Goal: Task Accomplishment & Management: Manage account settings

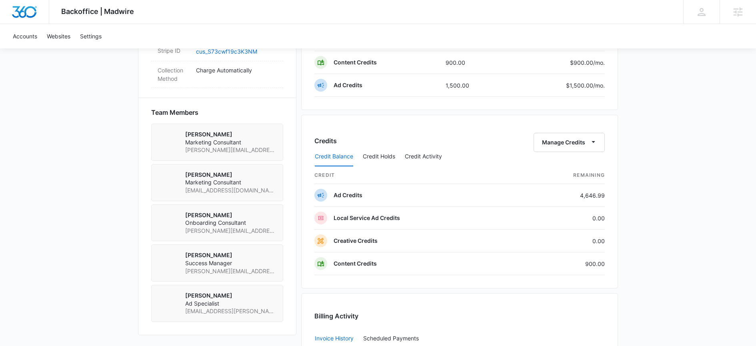
scroll to position [531, 0]
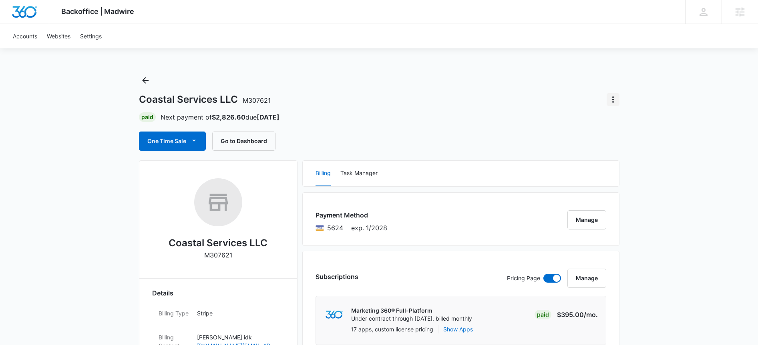
click at [613, 106] on button "Actions" at bounding box center [612, 99] width 13 height 13
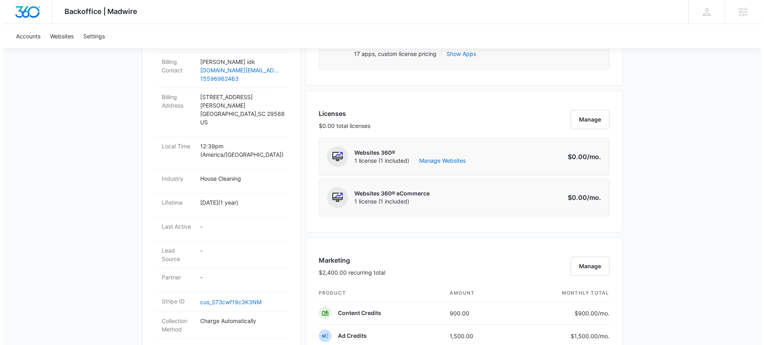
scroll to position [305, 0]
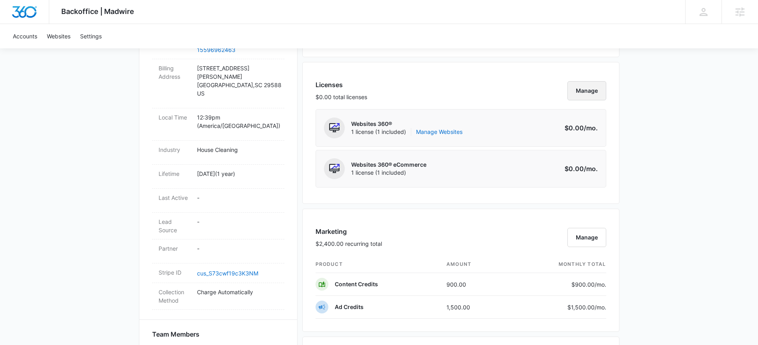
click at [580, 96] on button "Manage" at bounding box center [586, 90] width 39 height 19
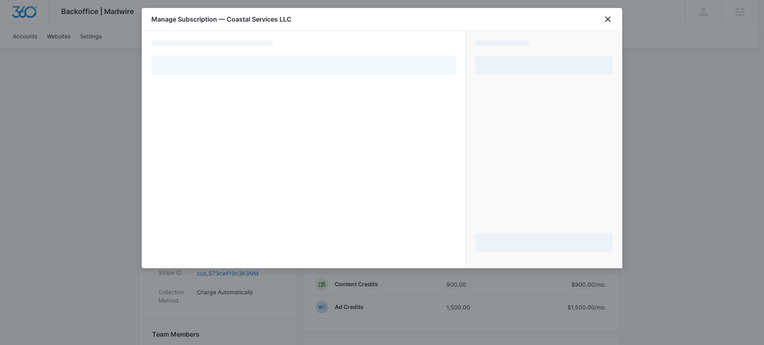
select select "pm_1RCpb7A4n8RTgNjUpzMQhhWs"
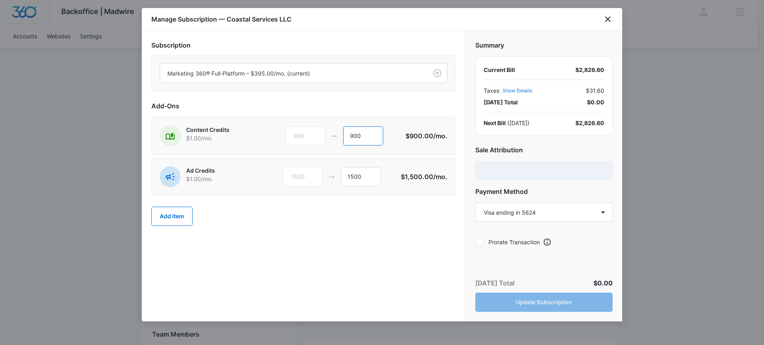
click at [362, 138] on input "900" at bounding box center [363, 135] width 40 height 19
click at [362, 137] on input "900" at bounding box center [363, 135] width 40 height 19
click at [361, 136] on input "900" at bounding box center [363, 135] width 40 height 19
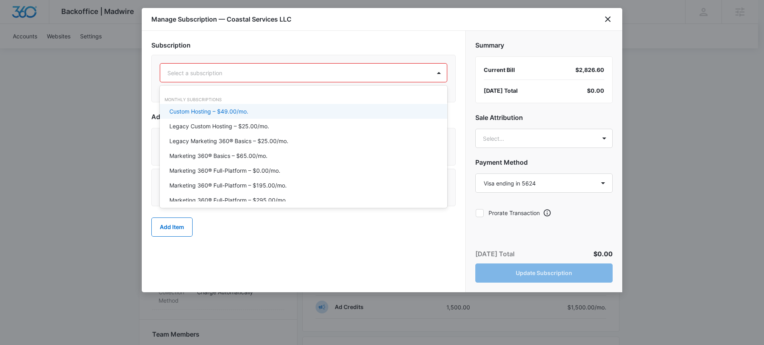
click at [273, 75] on div at bounding box center [293, 73] width 253 height 10
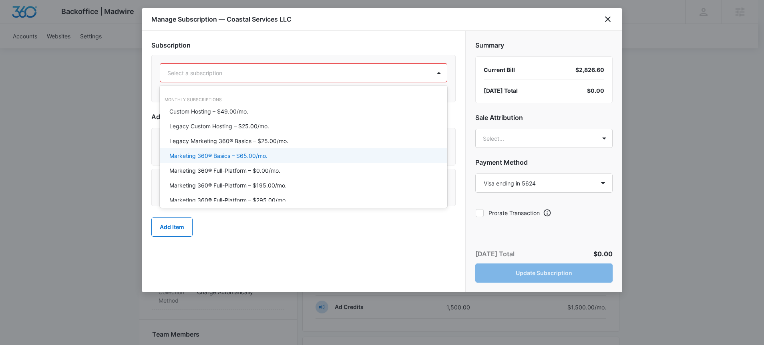
click at [263, 156] on p "Marketing 360® Basics – $65.00/mo." at bounding box center [218, 156] width 98 height 8
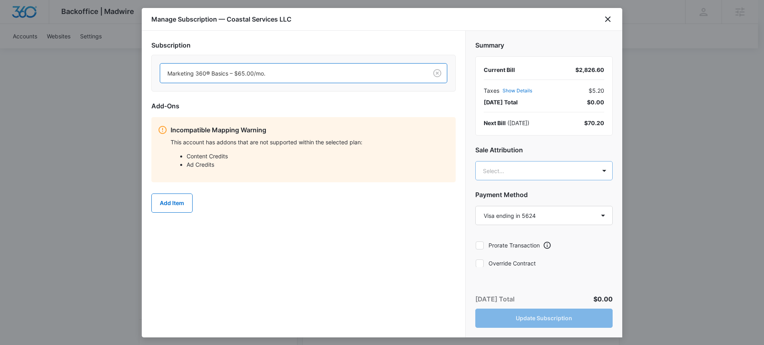
click at [492, 178] on body "Backoffice | Madwire Apps Settings [PERSON_NAME] Heinmiller [EMAIL_ADDRESS][PER…" at bounding box center [382, 245] width 764 height 1101
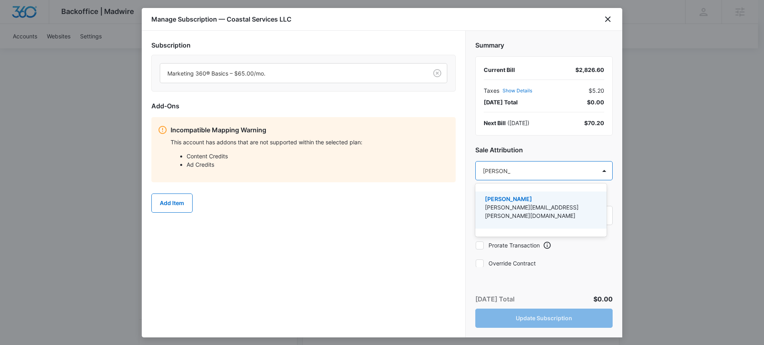
type input "[PERSON_NAME]"
click at [543, 212] on div "[PERSON_NAME] [PERSON_NAME][EMAIL_ADDRESS][PERSON_NAME][DOMAIN_NAME]" at bounding box center [540, 210] width 110 height 31
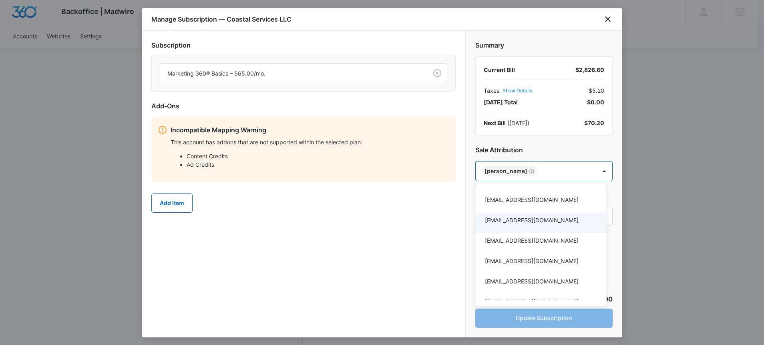
click at [411, 235] on div at bounding box center [382, 172] width 764 height 345
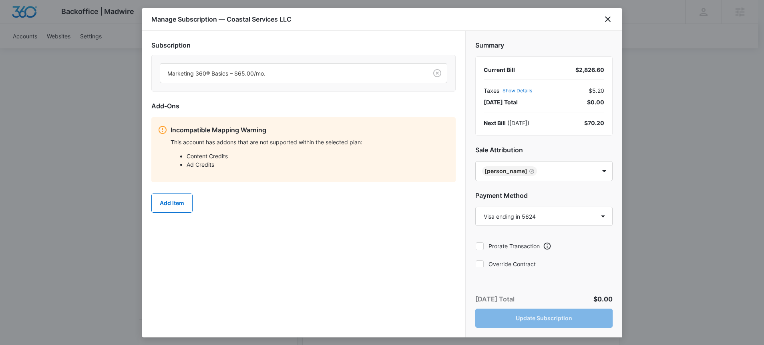
click at [508, 262] on label "Override Contract" at bounding box center [543, 264] width 137 height 8
click at [475, 264] on input "Override Contract" at bounding box center [475, 264] width 0 height 0
checkbox input "true"
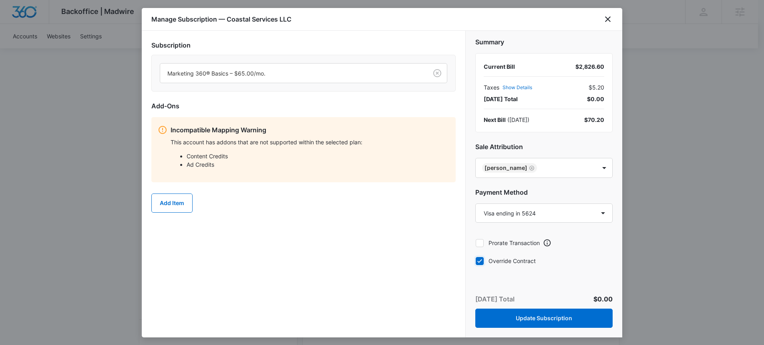
scroll to position [6, 0]
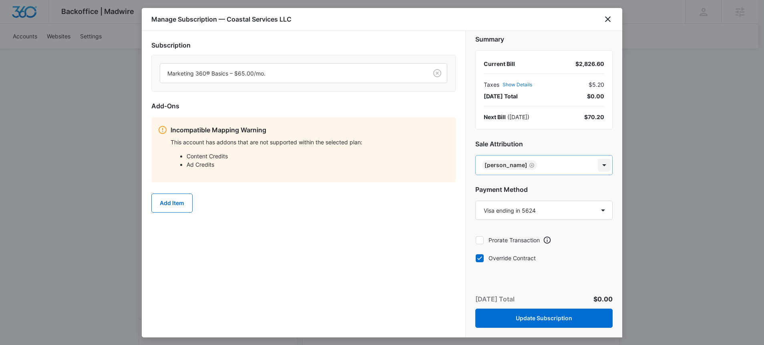
click at [598, 164] on body "Backoffice | Madwire Apps Settings [PERSON_NAME] Heinmiller [EMAIL_ADDRESS][PER…" at bounding box center [382, 245] width 764 height 1101
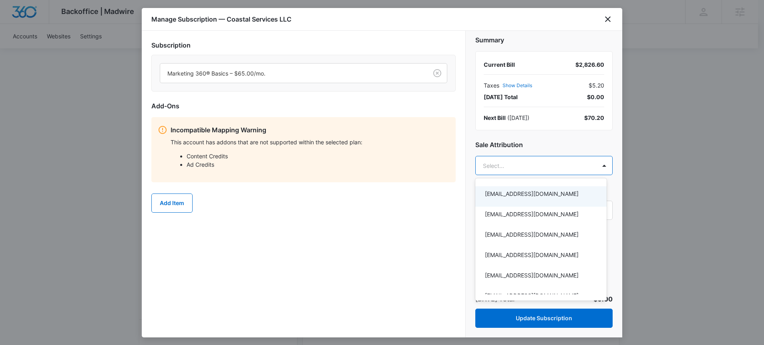
scroll to position [5, 0]
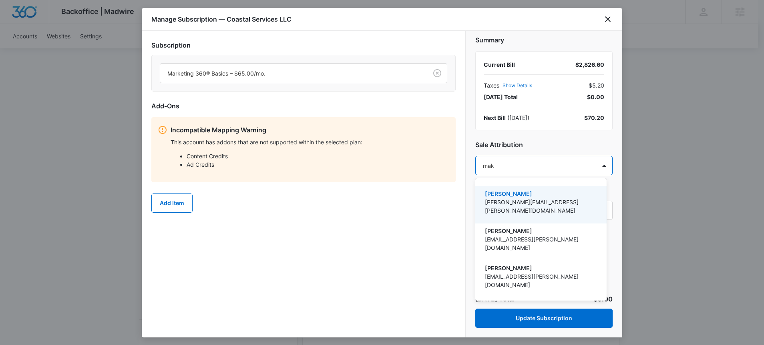
type input "make"
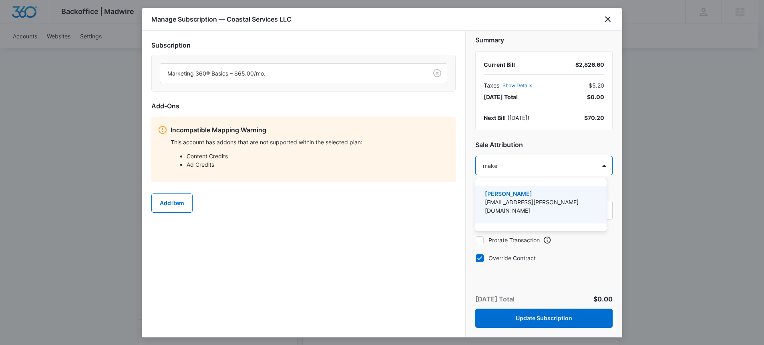
click at [546, 196] on p "[PERSON_NAME]" at bounding box center [540, 194] width 110 height 8
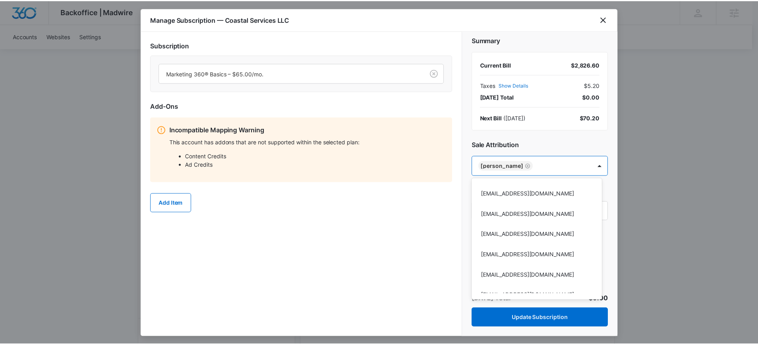
scroll to position [6, 0]
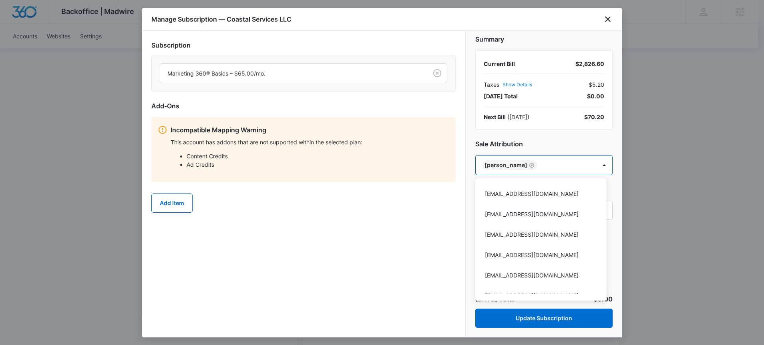
click at [396, 230] on div at bounding box center [382, 172] width 764 height 345
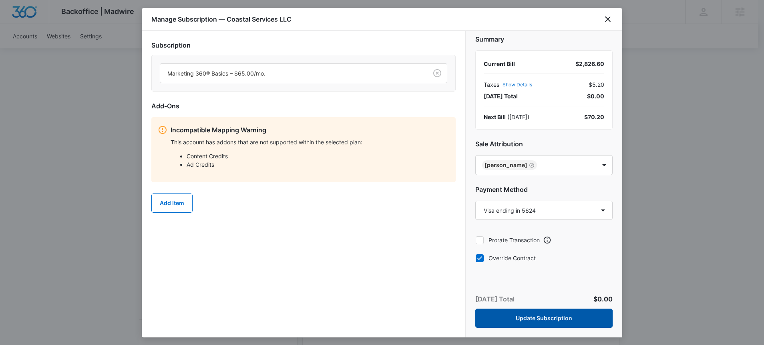
click at [550, 328] on button "Update Subscription" at bounding box center [543, 318] width 137 height 19
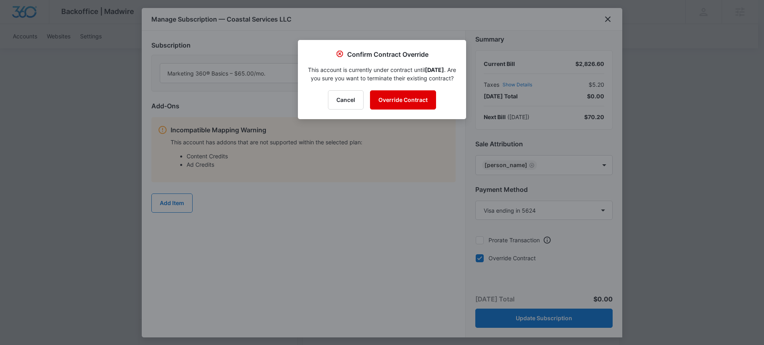
click at [402, 110] on button "Override Contract" at bounding box center [403, 99] width 66 height 19
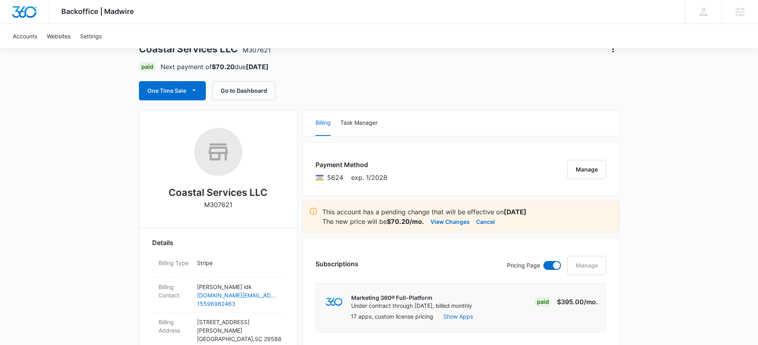
scroll to position [0, 0]
